Goal: Check status: Check status

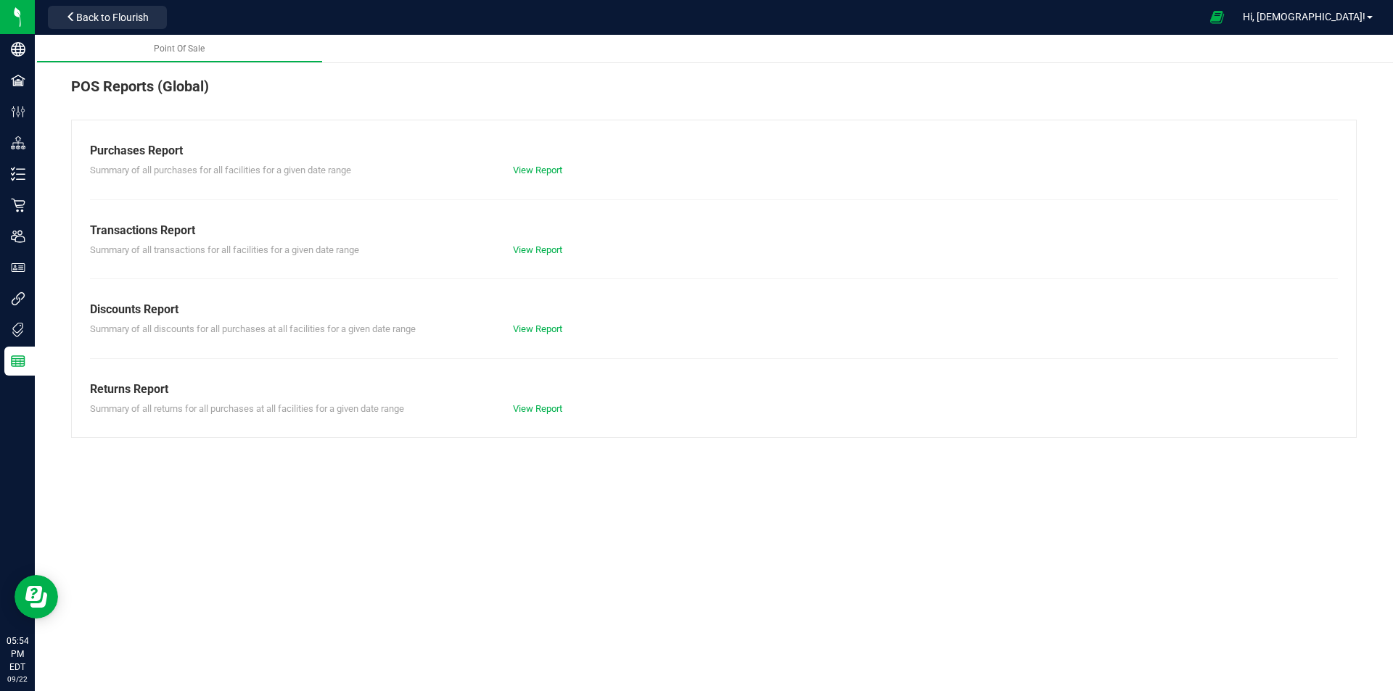
click at [545, 176] on div "View Report" at bounding box center [608, 170] width 212 height 15
click at [545, 168] on link "View Report" at bounding box center [537, 170] width 49 height 11
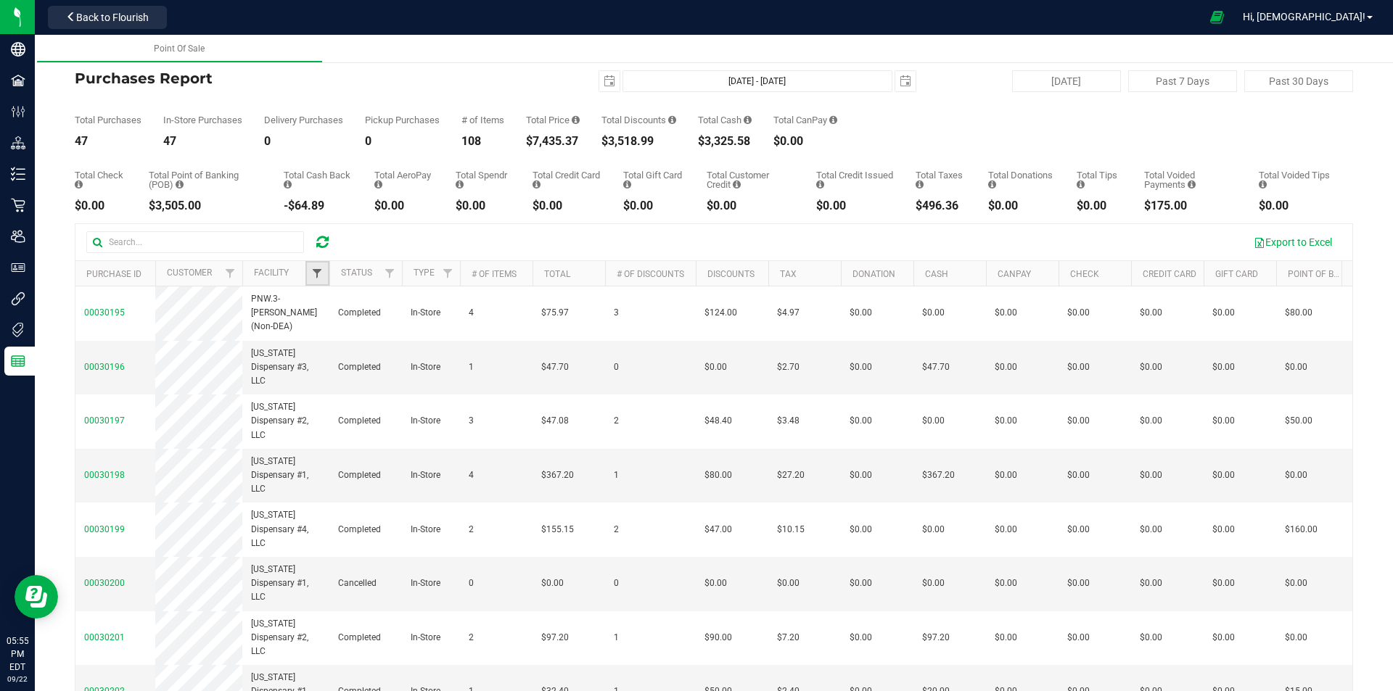
click at [316, 275] on span "Filter" at bounding box center [317, 274] width 12 height 12
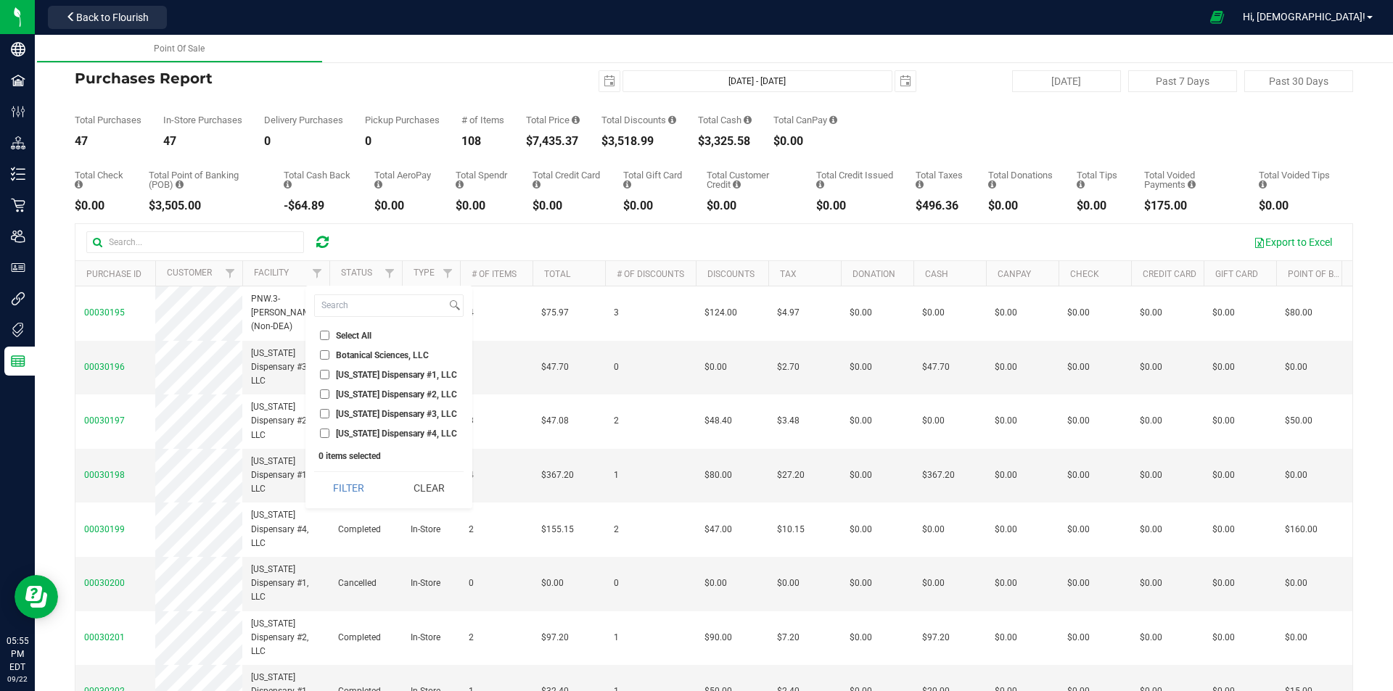
click at [323, 372] on input "[US_STATE] Dispensary #1, LLC" at bounding box center [324, 374] width 9 height 9
checkbox input "true"
click at [352, 481] on button "Filter" at bounding box center [349, 488] width 70 height 32
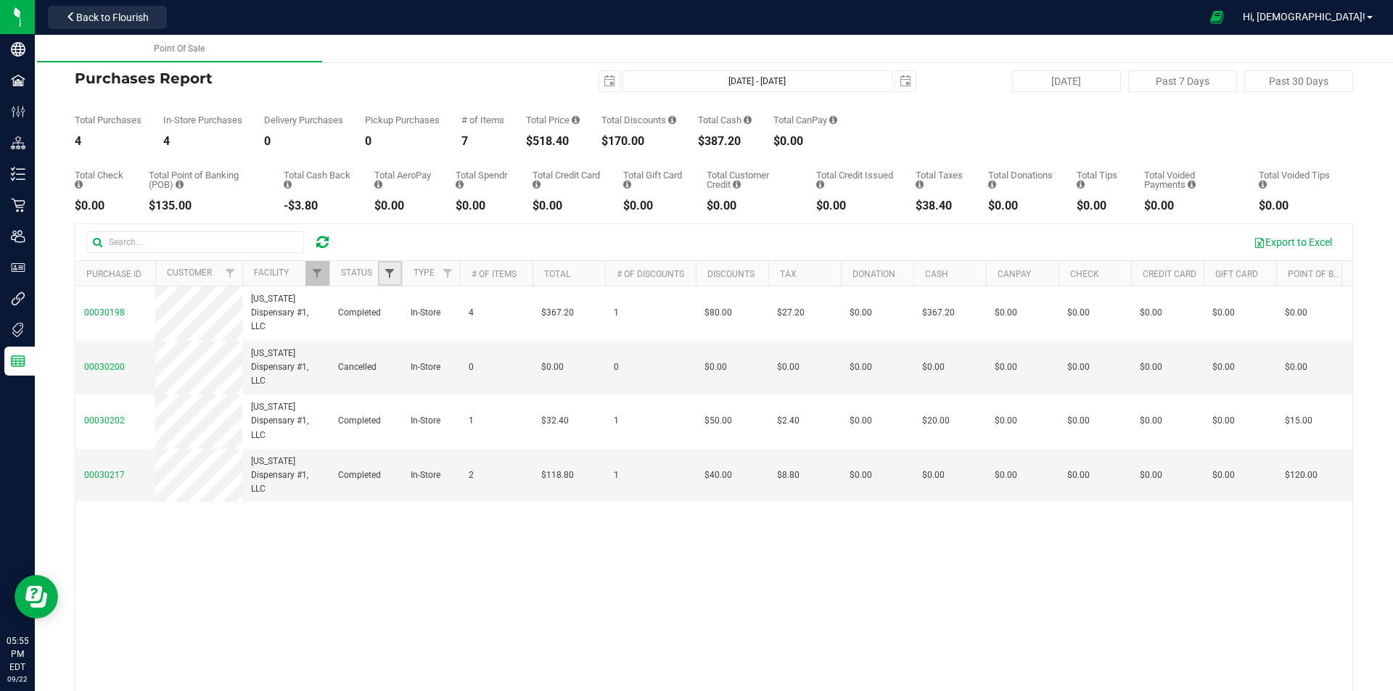
click at [393, 276] on span "Filter" at bounding box center [390, 274] width 12 height 12
click at [398, 369] on li "Completed" at bounding box center [461, 374] width 149 height 15
click at [392, 369] on li "Completed" at bounding box center [461, 374] width 149 height 15
click at [398, 376] on input "Completed" at bounding box center [396, 374] width 9 height 9
checkbox input "true"
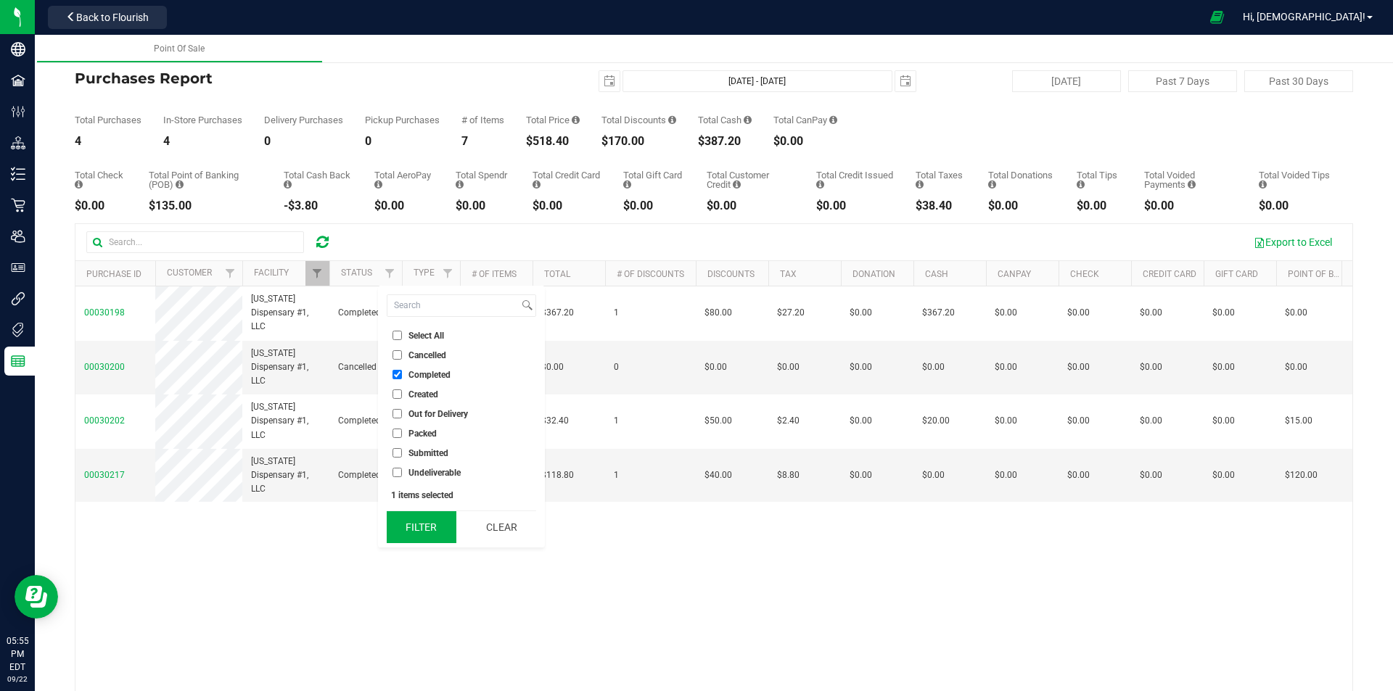
click at [424, 527] on button "Filter" at bounding box center [422, 527] width 70 height 32
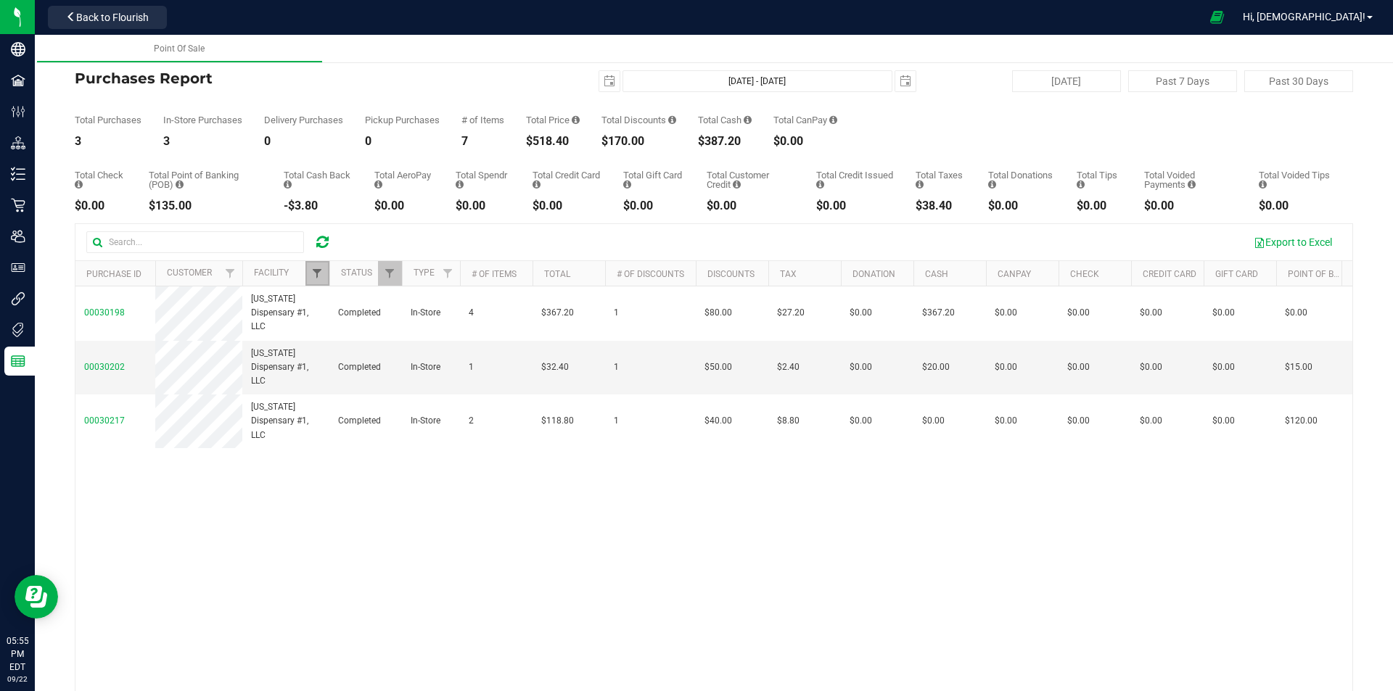
click at [315, 274] on span "Filter" at bounding box center [317, 274] width 12 height 12
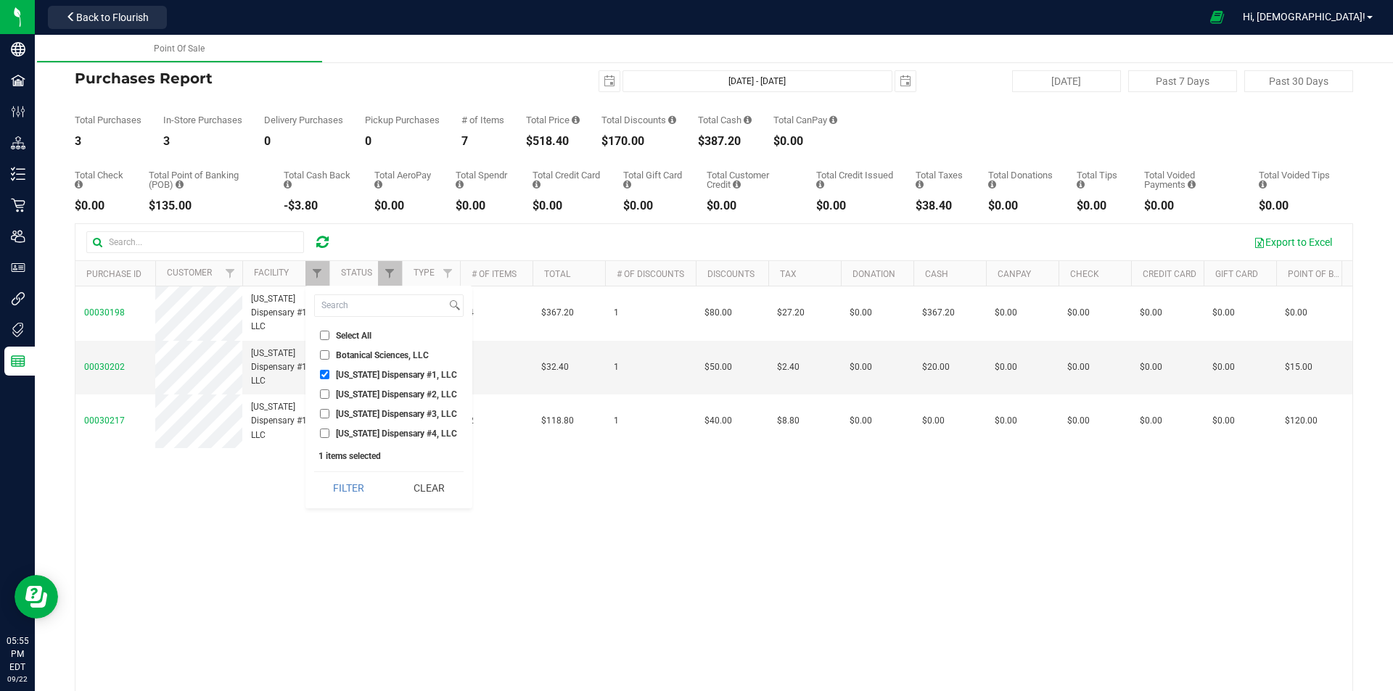
click at [323, 375] on input "[US_STATE] Dispensary #1, LLC" at bounding box center [324, 374] width 9 height 9
checkbox input "false"
click at [323, 391] on input "[US_STATE] Dispensary #2, LLC" at bounding box center [324, 393] width 9 height 9
click at [355, 489] on button "Filter" at bounding box center [349, 488] width 70 height 32
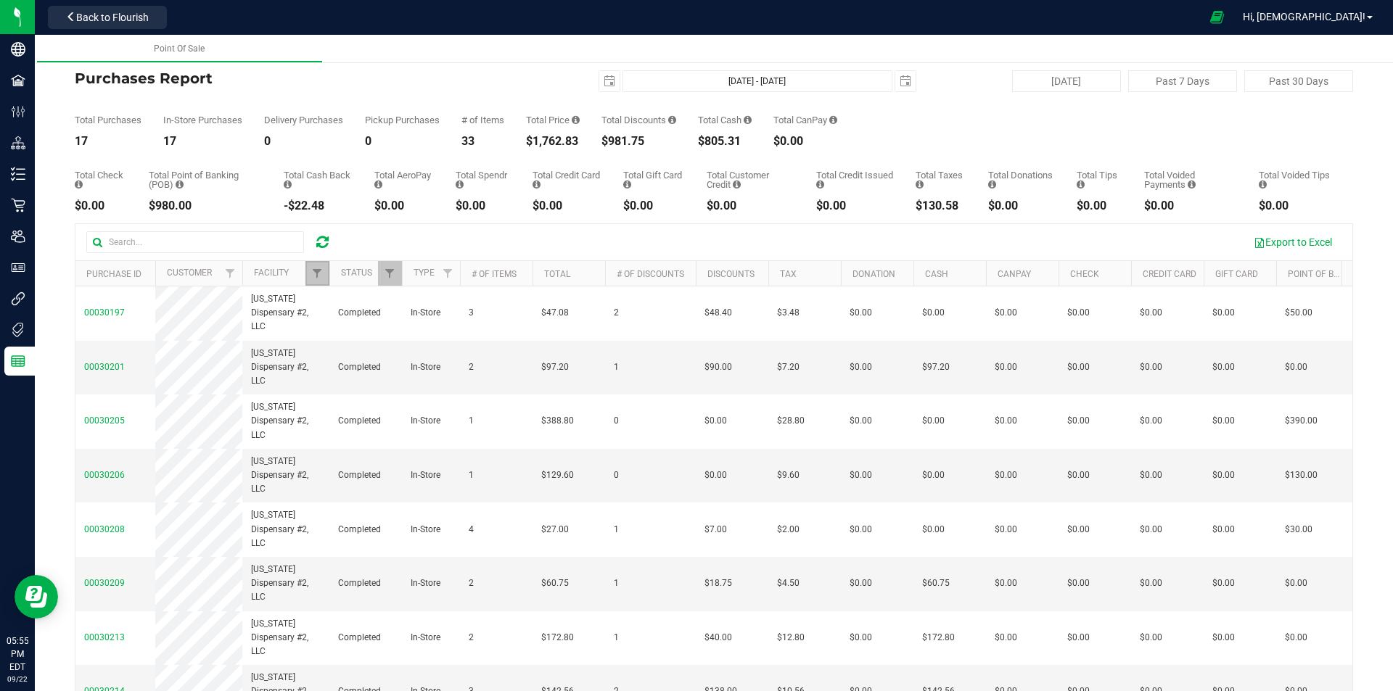
click at [324, 271] on link "Filter" at bounding box center [317, 273] width 24 height 25
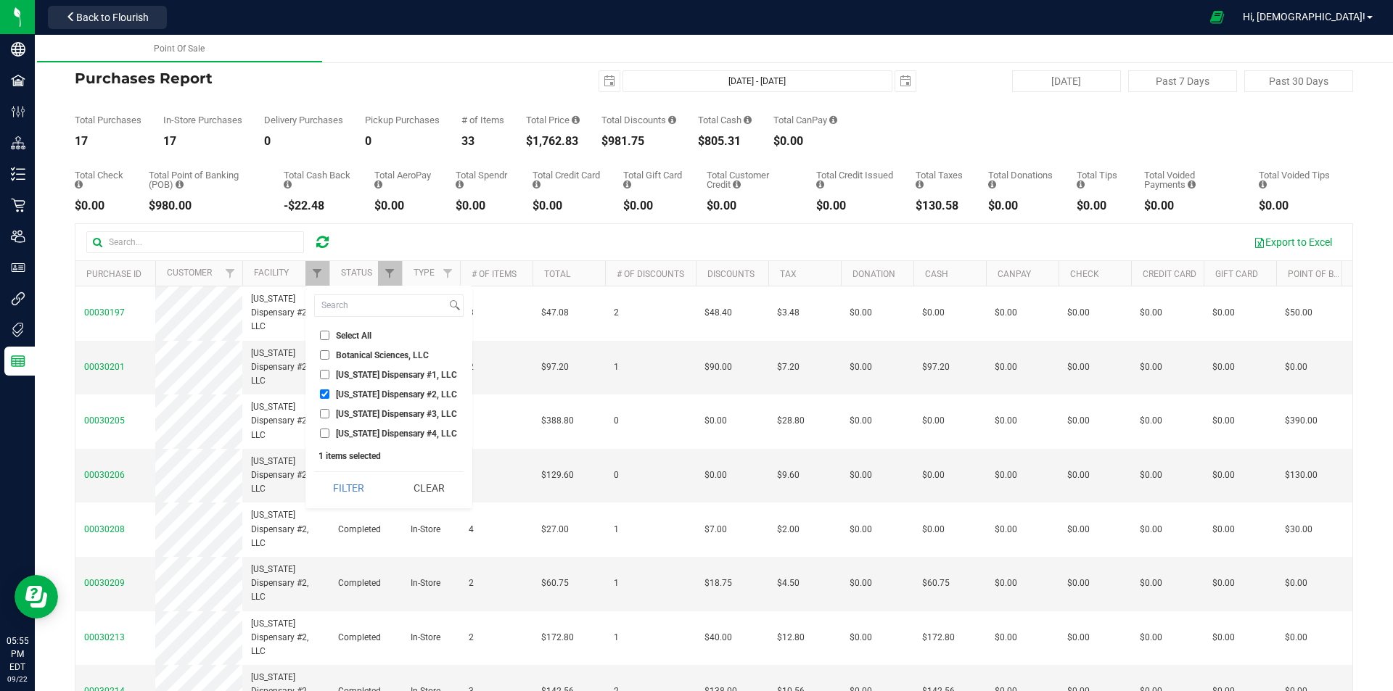
click at [324, 389] on li "[US_STATE] Dispensary #2, LLC" at bounding box center [388, 394] width 149 height 15
drag, startPoint x: 323, startPoint y: 383, endPoint x: 326, endPoint y: 390, distance: 7.6
click at [326, 389] on ul "Select All Botanical Sciences, LLC [US_STATE] Dispensary #1, LLC [US_STATE] Dis…" at bounding box center [388, 384] width 149 height 113
click at [326, 391] on input "[US_STATE] Dispensary #2, LLC" at bounding box center [324, 393] width 9 height 9
checkbox input "false"
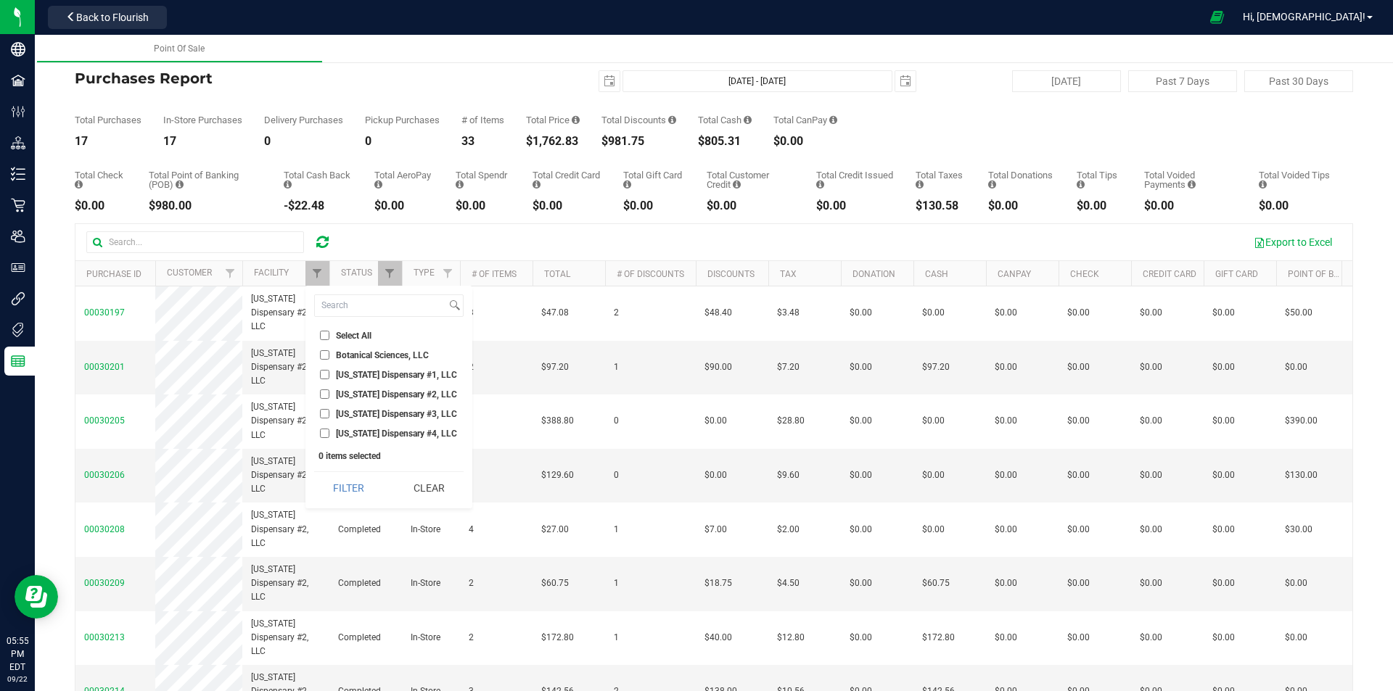
click at [325, 414] on input "[US_STATE] Dispensary #3, LLC" at bounding box center [324, 413] width 9 height 9
checkbox input "true"
click at [351, 484] on button "Filter" at bounding box center [349, 488] width 70 height 32
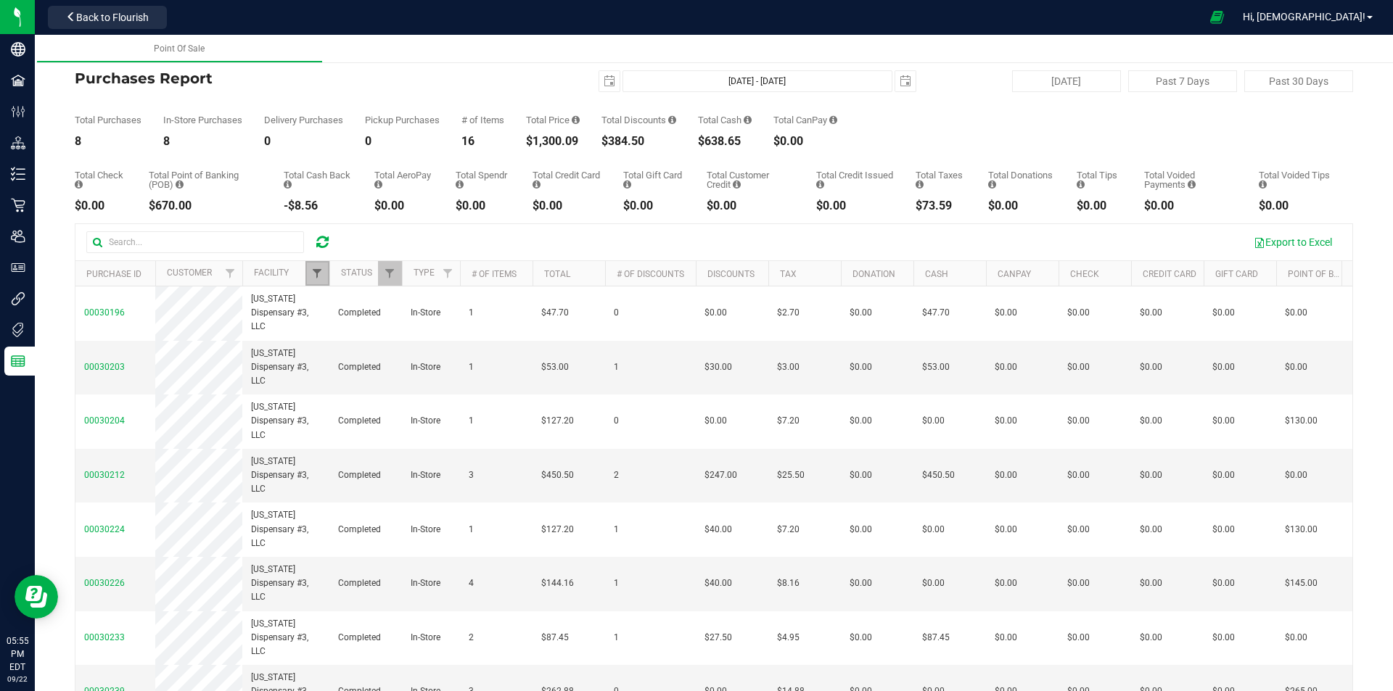
click at [318, 276] on span "Filter" at bounding box center [317, 274] width 12 height 12
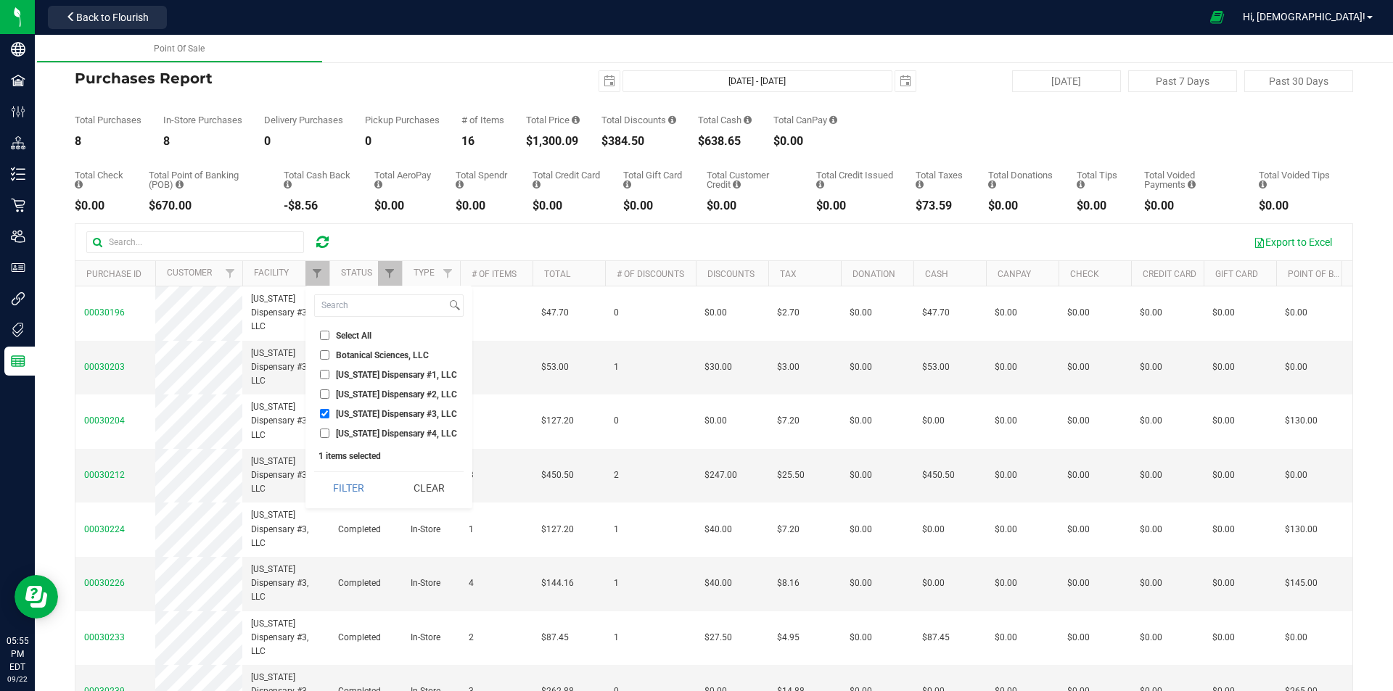
click at [323, 434] on input "[US_STATE] Dispensary #4, LLC" at bounding box center [324, 433] width 9 height 9
checkbox input "true"
click at [323, 411] on input "[US_STATE] Dispensary #3, LLC" at bounding box center [324, 413] width 9 height 9
checkbox input "false"
click at [347, 483] on button "Filter" at bounding box center [349, 488] width 70 height 32
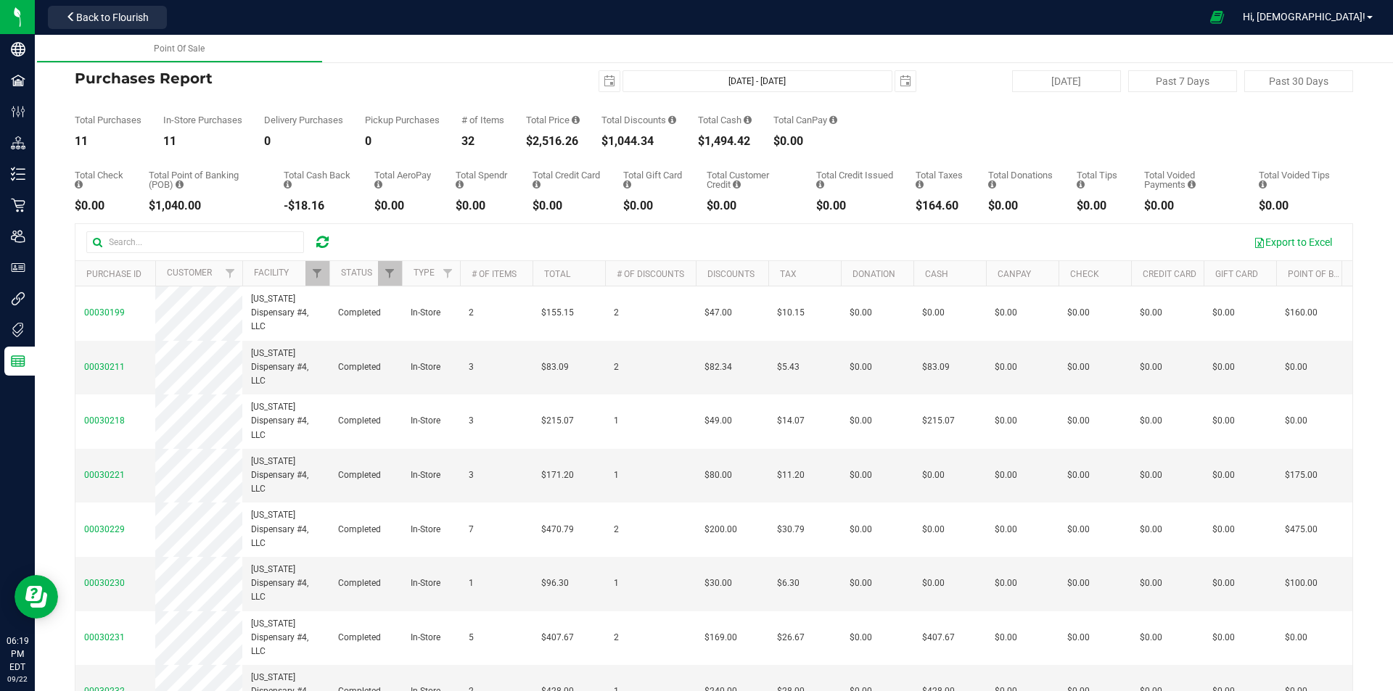
click at [321, 243] on icon at bounding box center [322, 242] width 12 height 15
click at [316, 272] on span "Filter" at bounding box center [317, 274] width 12 height 12
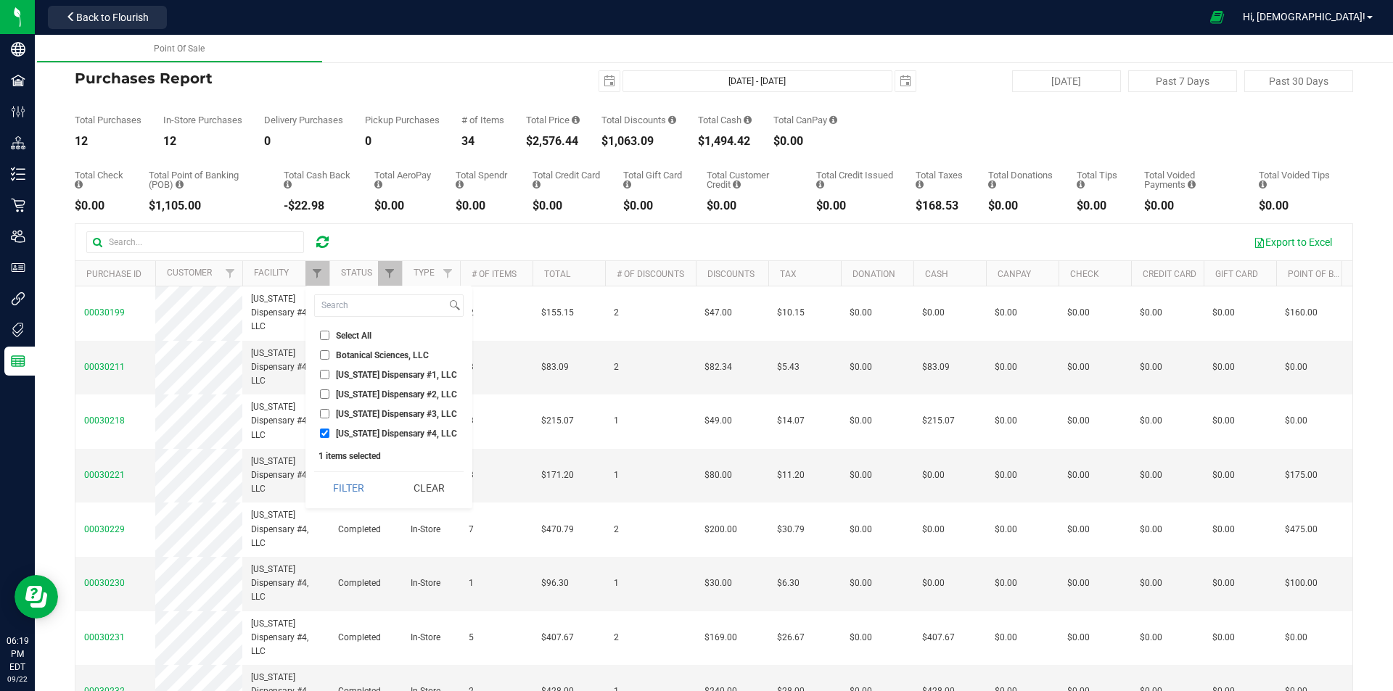
click at [322, 430] on input "[US_STATE] Dispensary #4, LLC" at bounding box center [324, 433] width 9 height 9
checkbox input "false"
click at [325, 413] on input "[US_STATE] Dispensary #3, LLC" at bounding box center [324, 413] width 9 height 9
click at [348, 485] on button "Filter" at bounding box center [349, 488] width 70 height 32
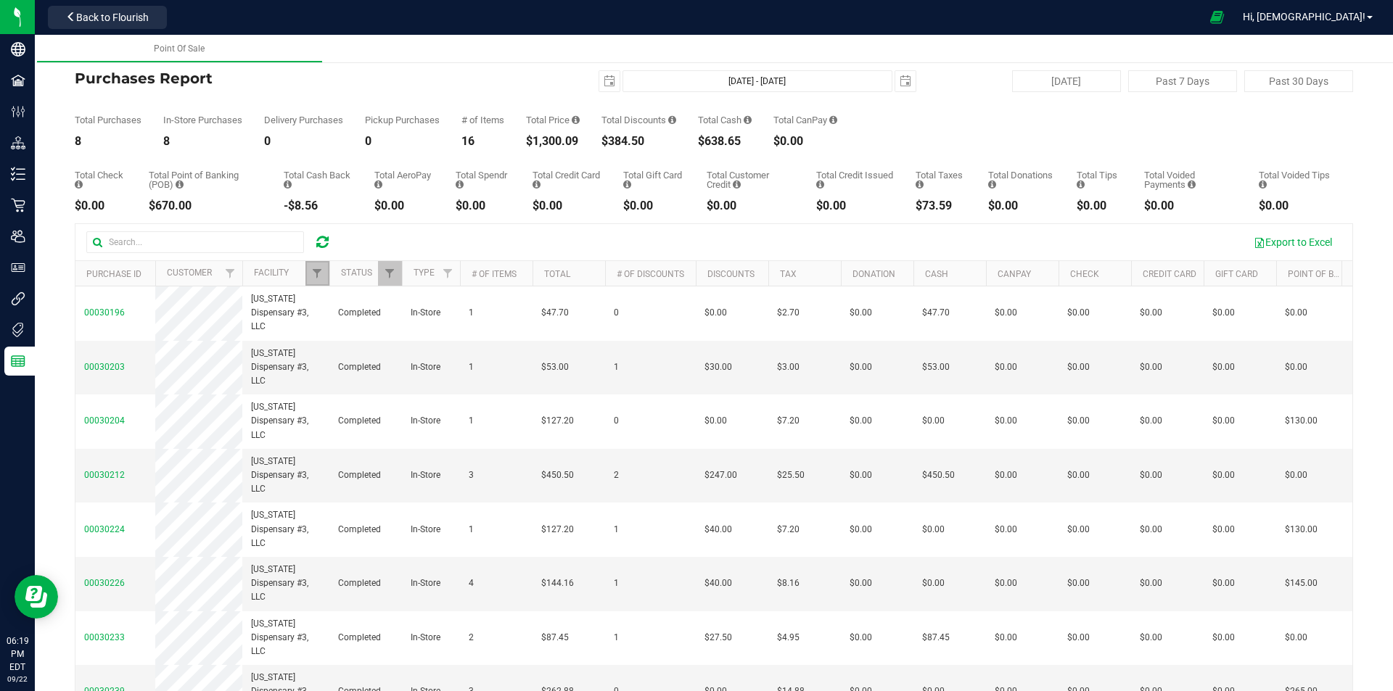
click at [323, 266] on link "Filter" at bounding box center [317, 273] width 24 height 25
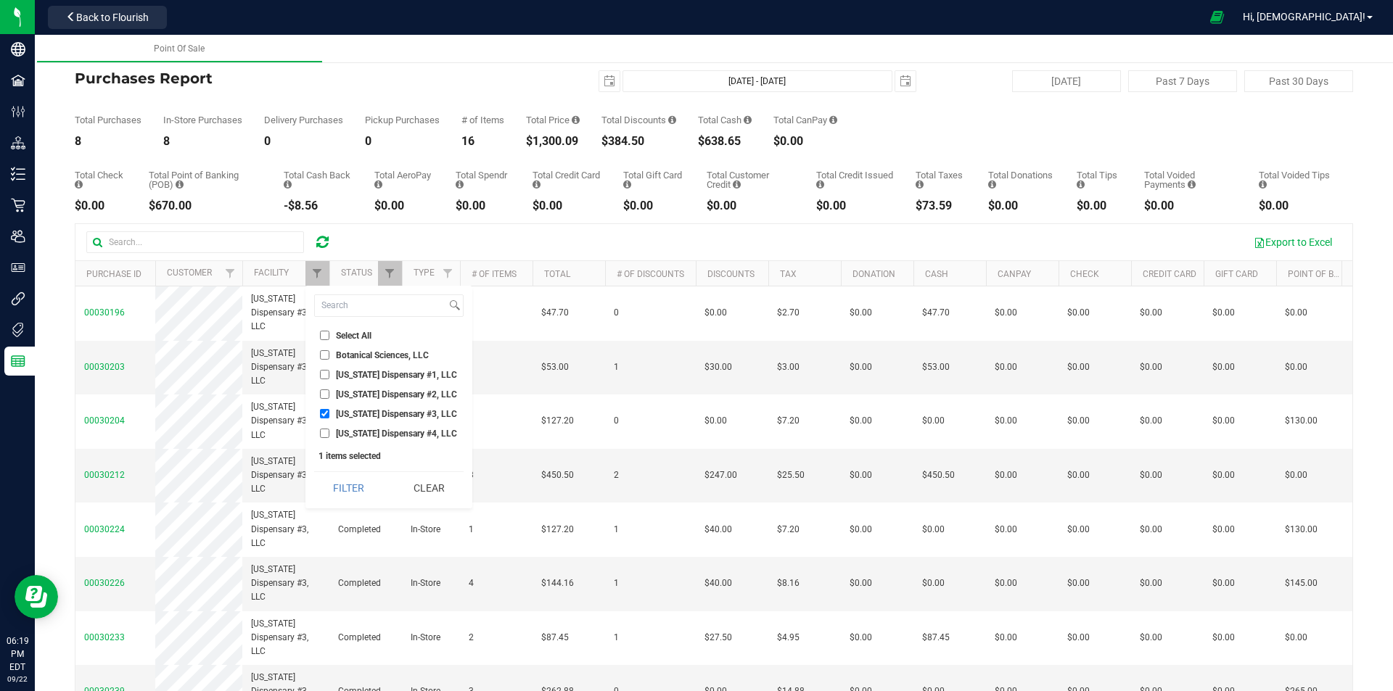
click at [326, 415] on input "[US_STATE] Dispensary #3, LLC" at bounding box center [324, 413] width 9 height 9
checkbox input "false"
click at [322, 398] on input "[US_STATE] Dispensary #2, LLC" at bounding box center [324, 393] width 9 height 9
checkbox input "true"
click at [345, 492] on button "Filter" at bounding box center [349, 488] width 70 height 32
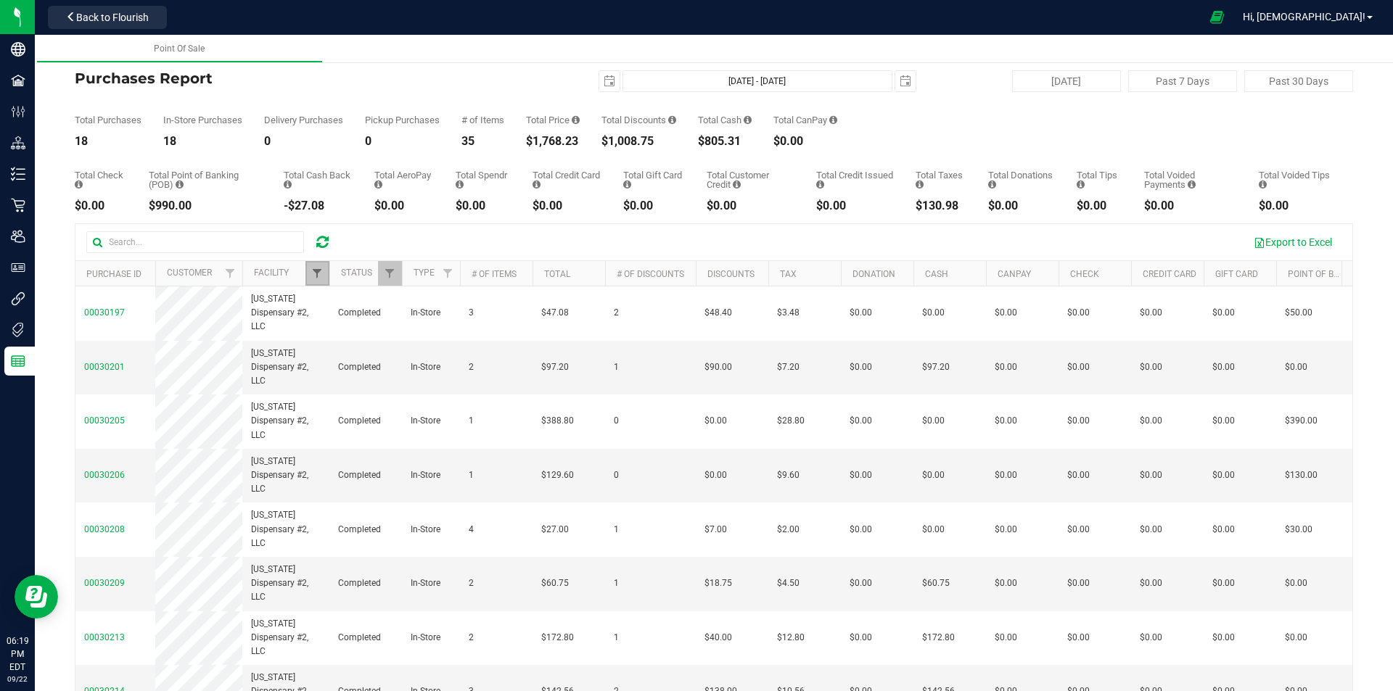
click at [318, 271] on span "Filter" at bounding box center [317, 274] width 12 height 12
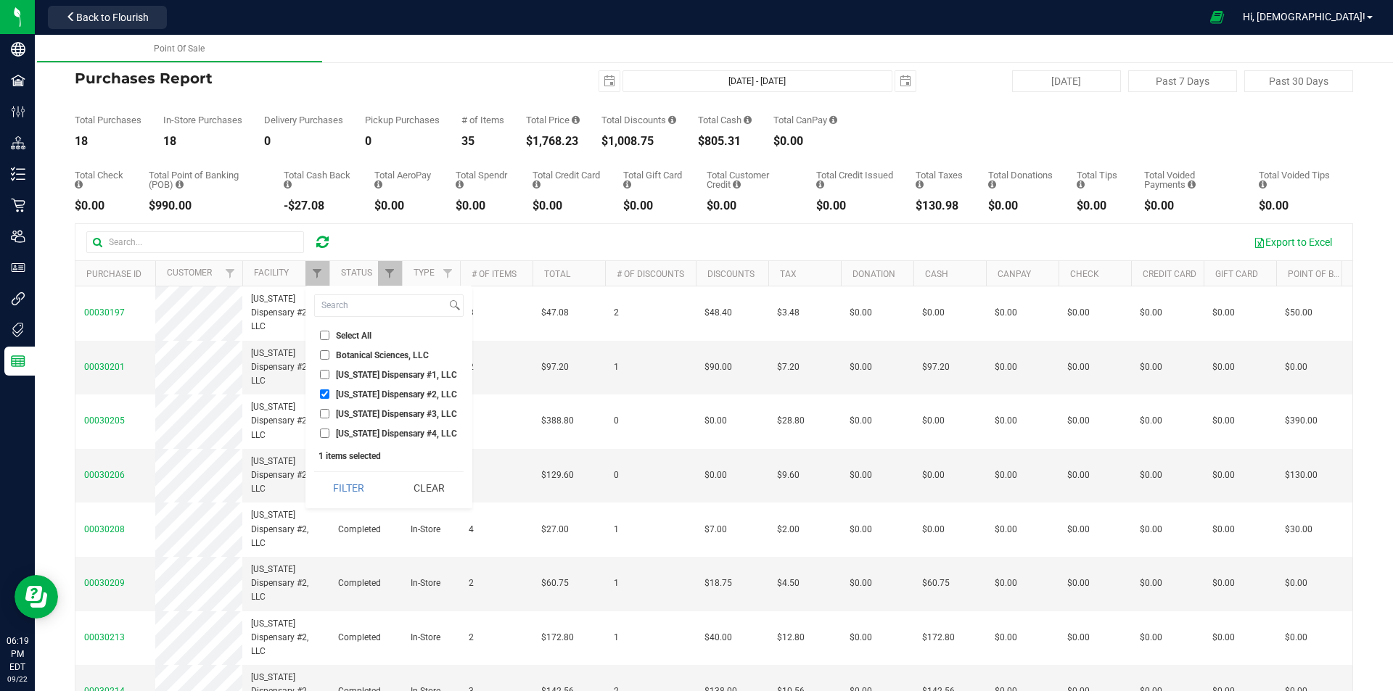
click at [323, 375] on input "[US_STATE] Dispensary #1, LLC" at bounding box center [324, 374] width 9 height 9
checkbox input "true"
click at [326, 390] on input "[US_STATE] Dispensary #2, LLC" at bounding box center [324, 393] width 9 height 9
checkbox input "false"
click at [345, 482] on button "Filter" at bounding box center [349, 488] width 70 height 32
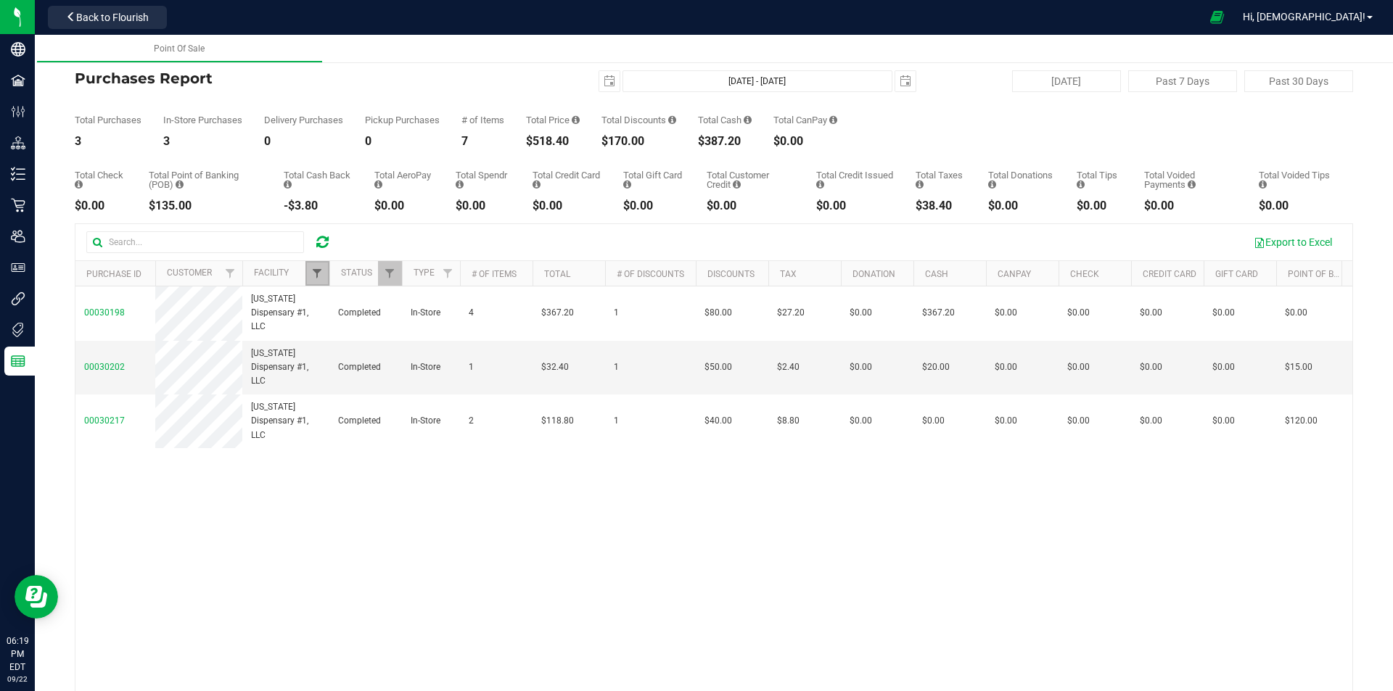
click at [321, 272] on span "Filter" at bounding box center [317, 274] width 12 height 12
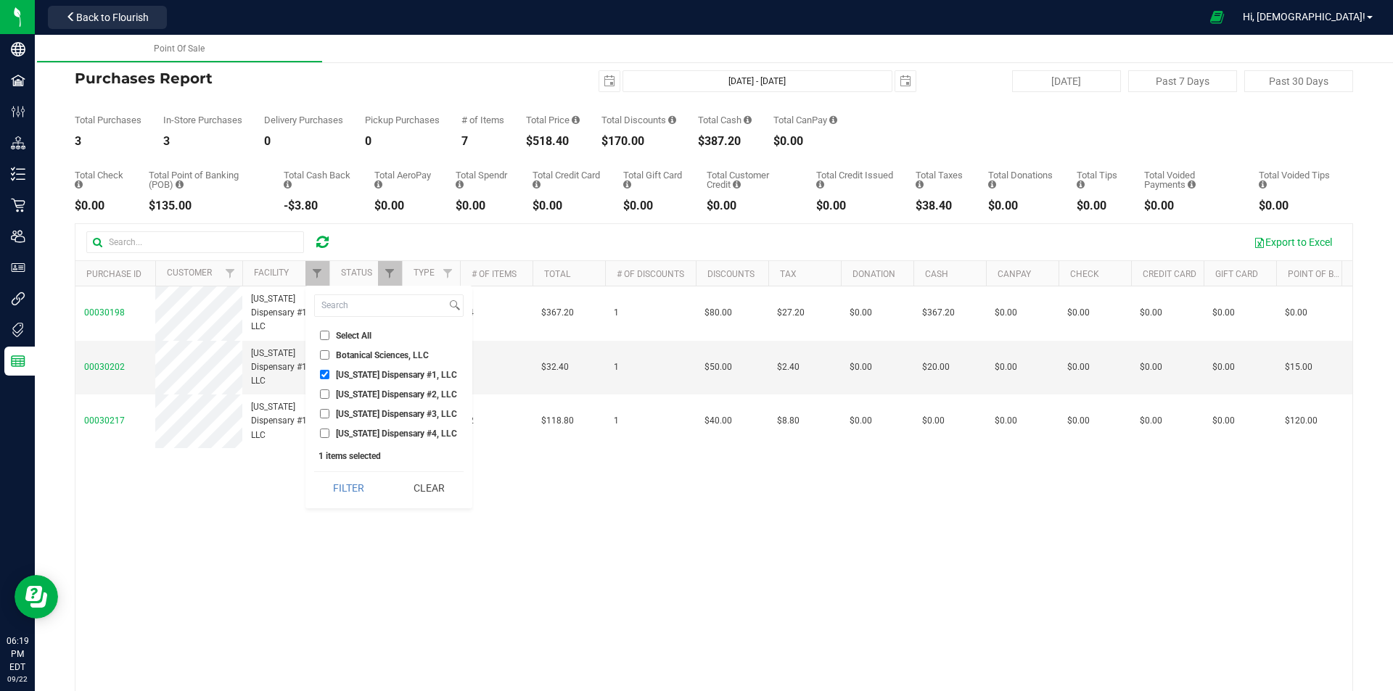
click at [323, 376] on input "[US_STATE] Dispensary #1, LLC" at bounding box center [324, 374] width 9 height 9
checkbox input "false"
click at [325, 432] on input "[US_STATE] Dispensary #4, LLC" at bounding box center [324, 433] width 9 height 9
checkbox input "true"
click at [345, 482] on button "Filter" at bounding box center [349, 488] width 70 height 32
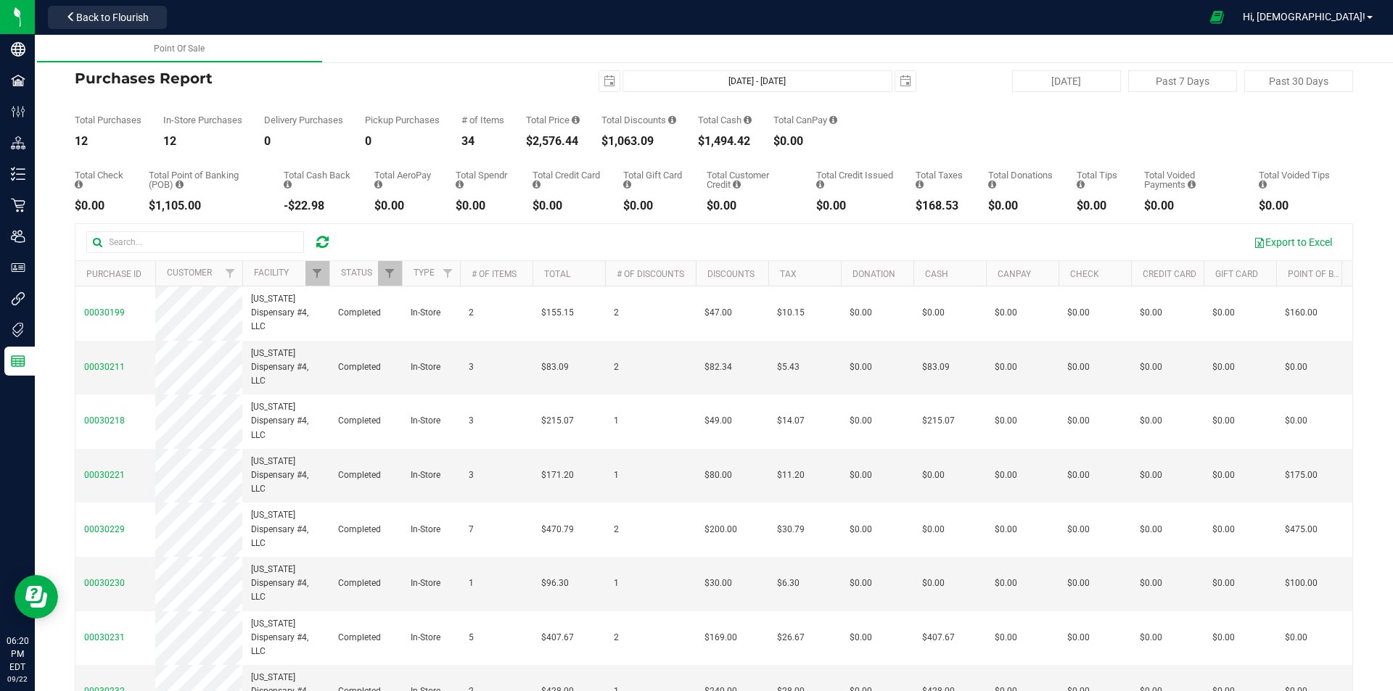
click at [325, 242] on icon at bounding box center [322, 242] width 12 height 15
